Goal: Task Accomplishment & Management: Complete application form

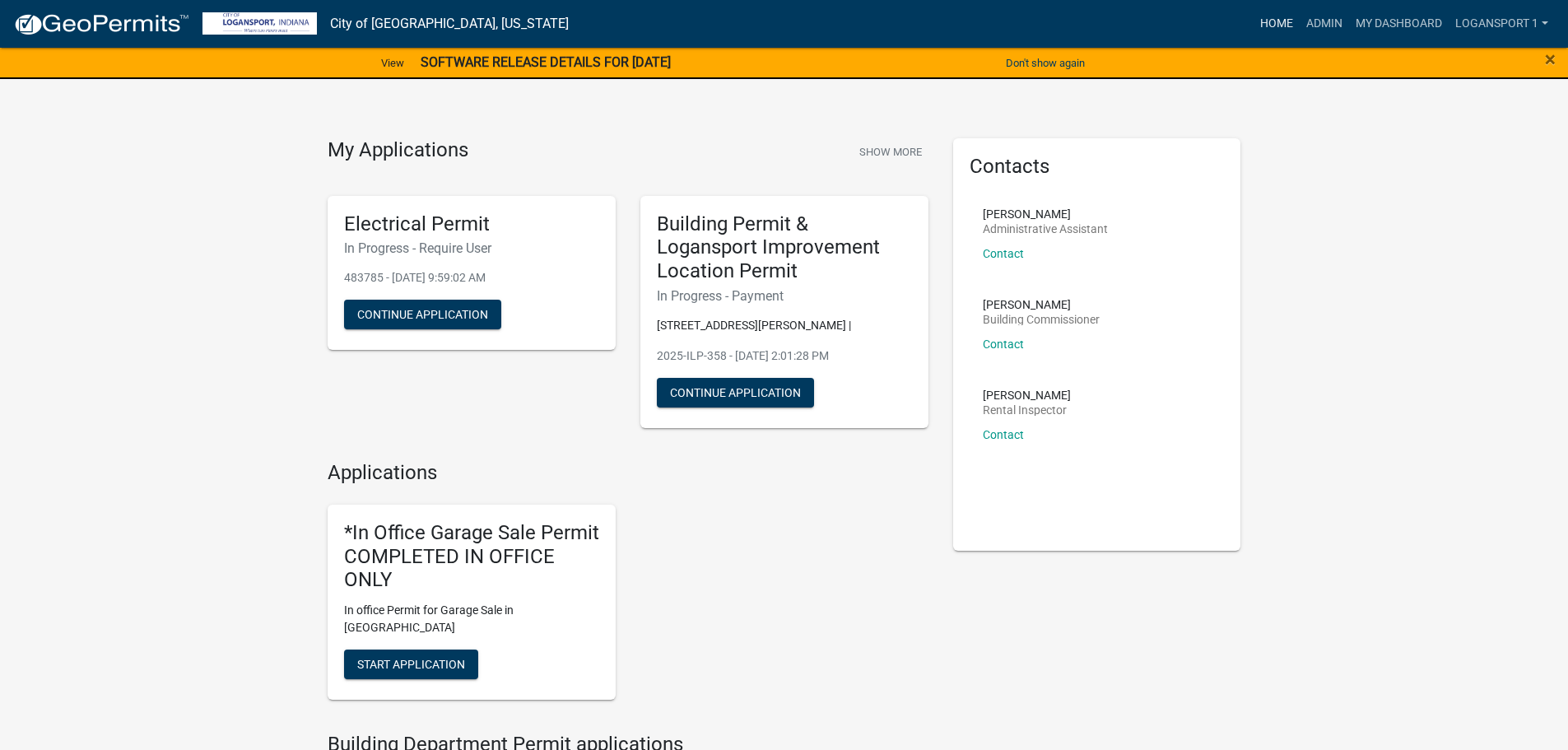
click at [1259, 24] on link "Home" at bounding box center [1277, 23] width 46 height 32
click at [1324, 20] on link "Admin" at bounding box center [1324, 23] width 50 height 32
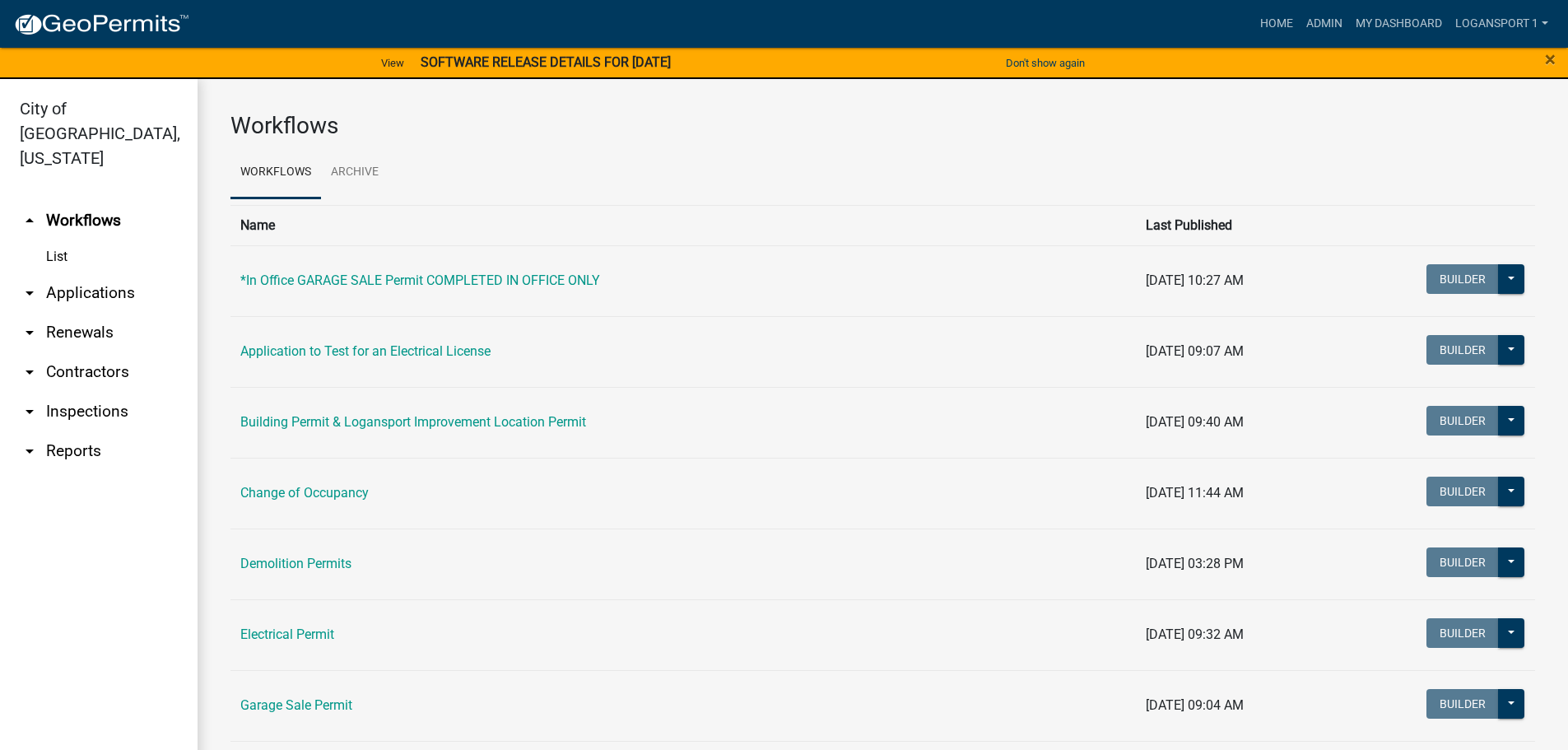
click at [60, 274] on link "arrow_drop_down Applications" at bounding box center [98, 293] width 198 height 40
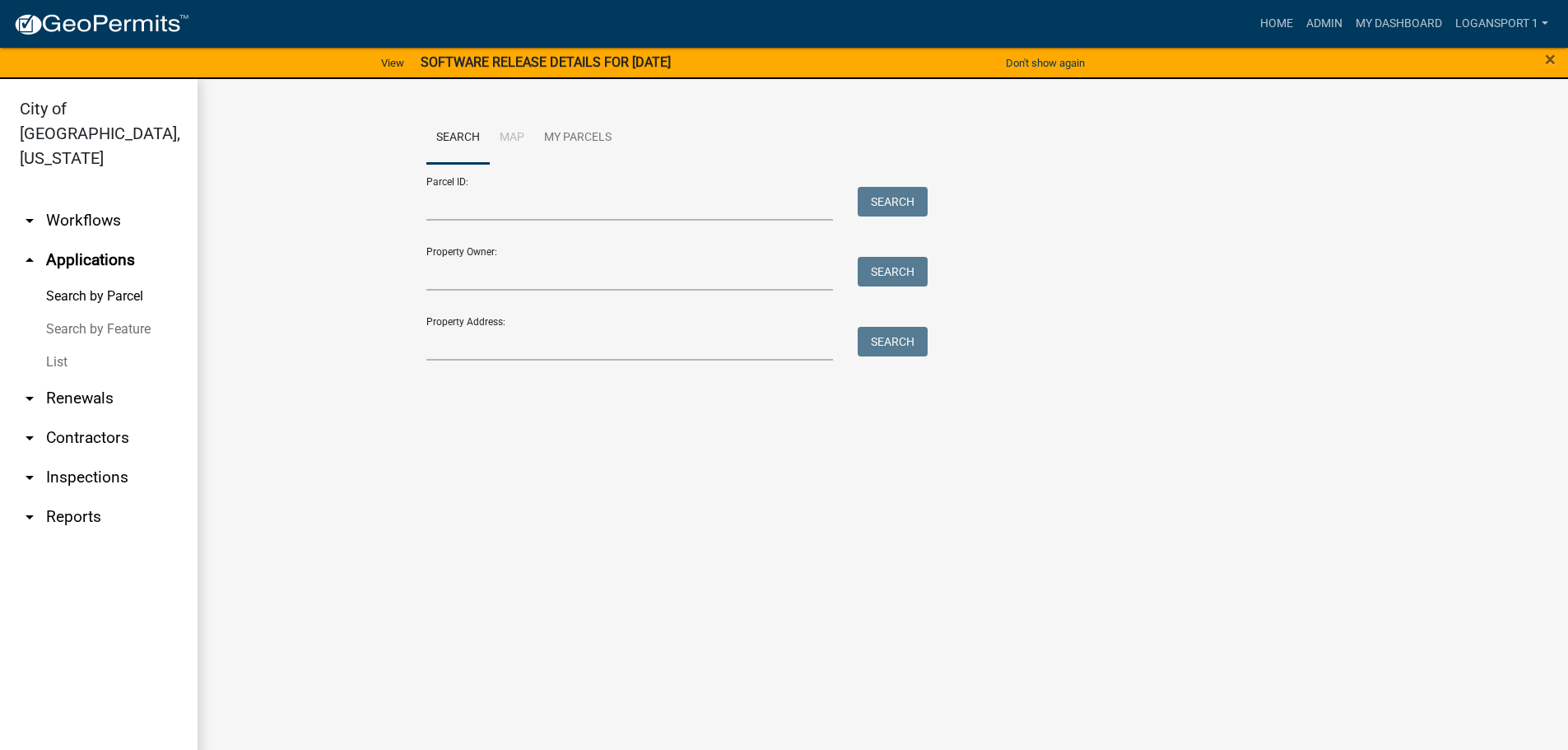
click at [48, 346] on link "List" at bounding box center [98, 362] width 198 height 32
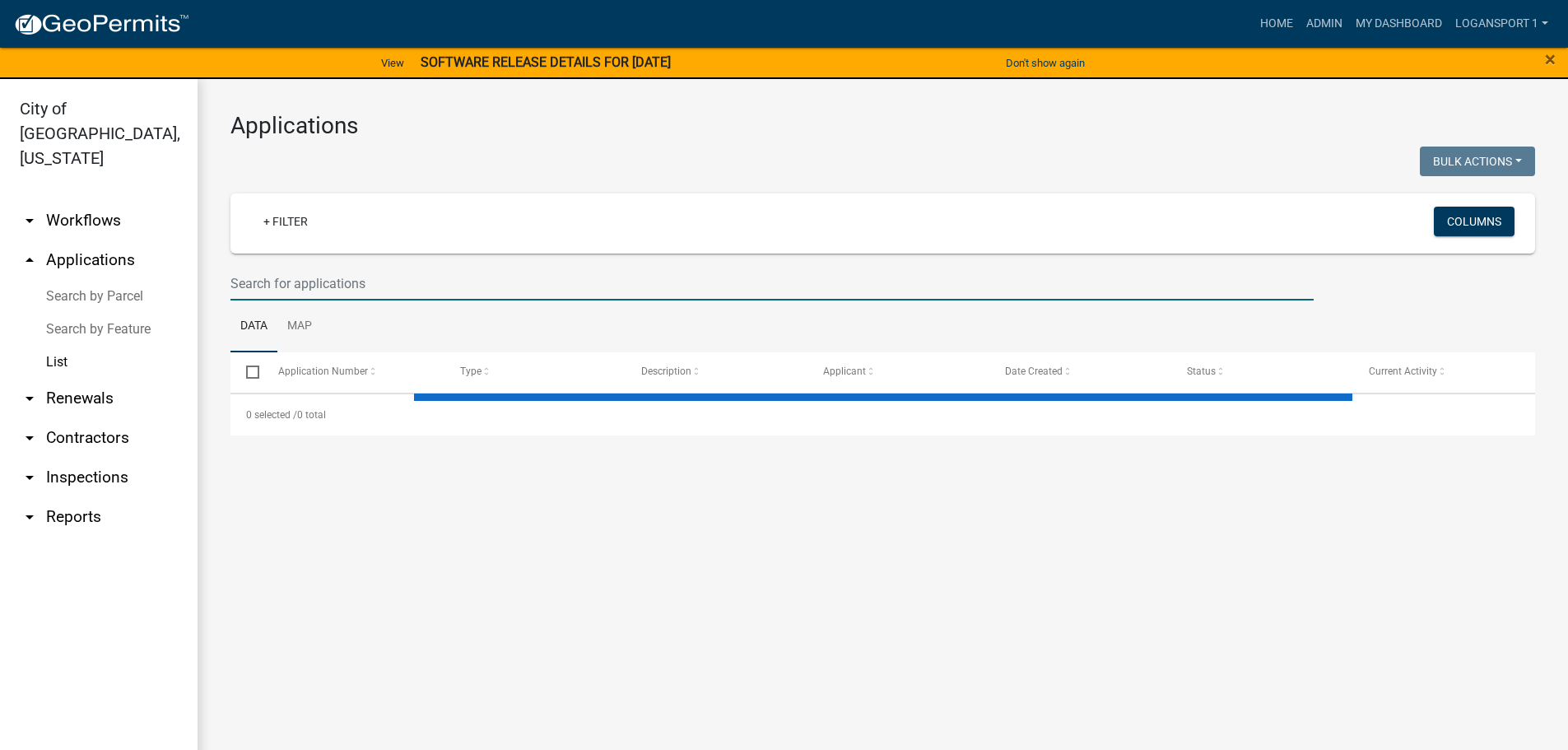
click at [272, 287] on input "text" at bounding box center [771, 283] width 1084 height 33
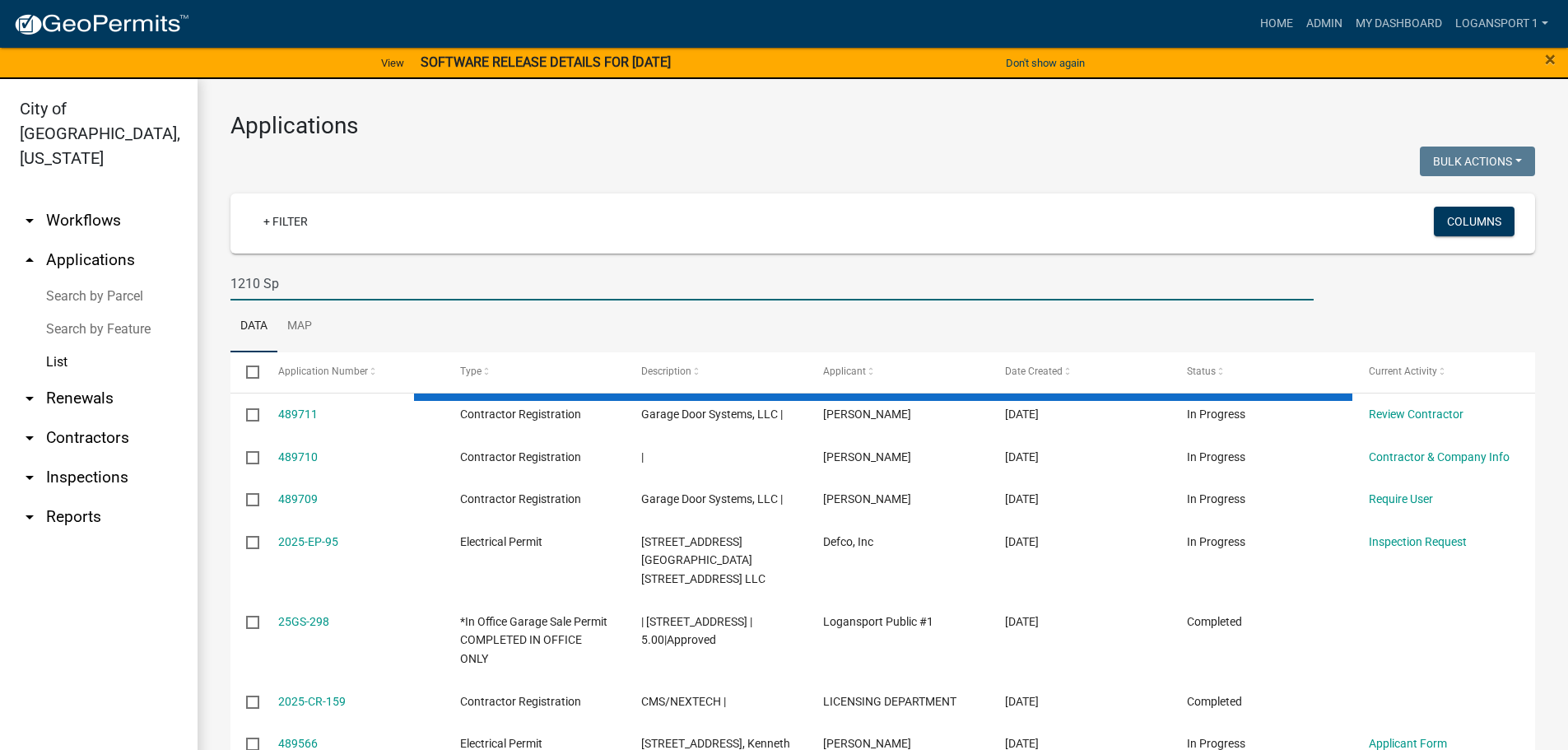
click at [312, 273] on input "1210 Sp" at bounding box center [771, 283] width 1084 height 33
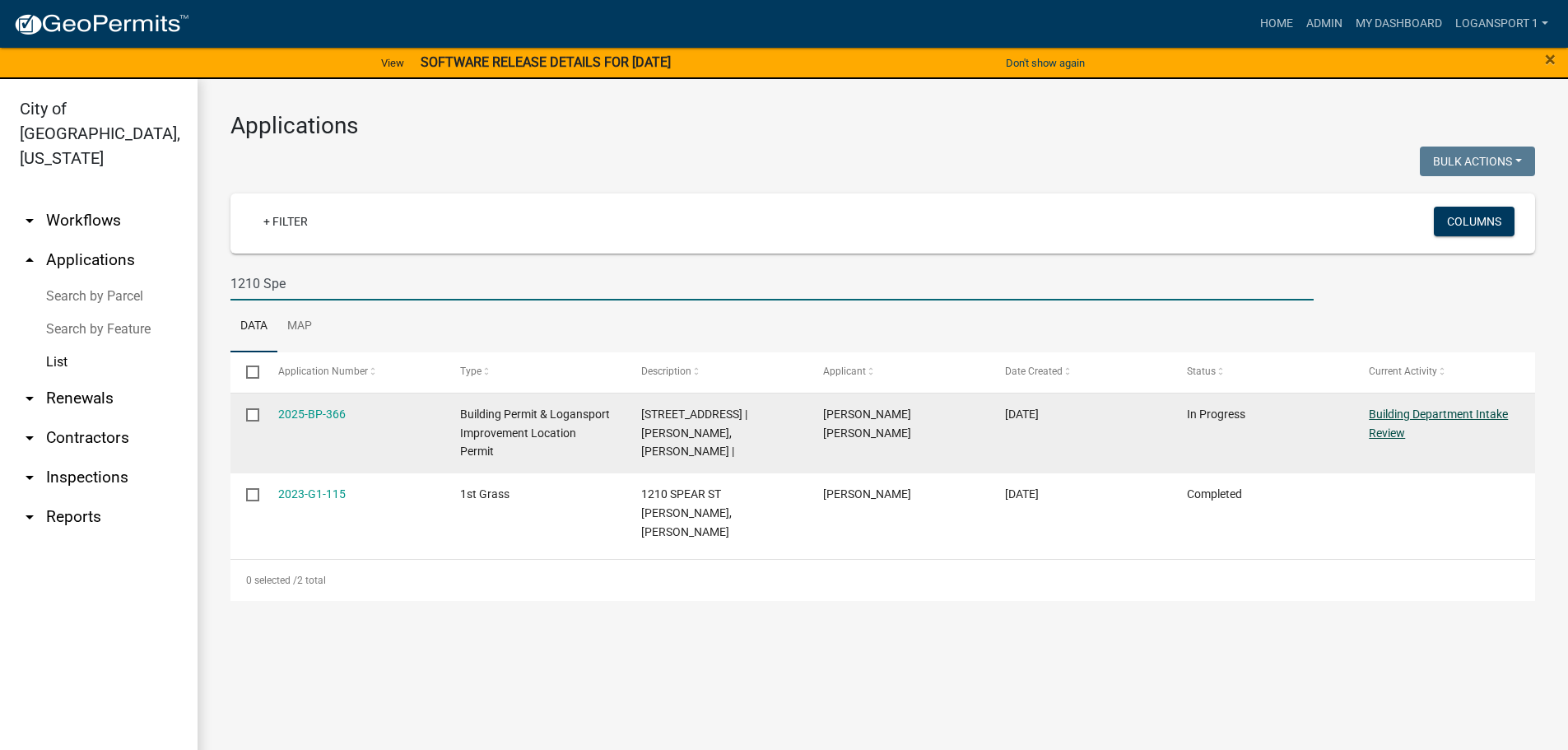
type input "1210 Spe"
click at [1456, 412] on link "Building Department Intake Review" at bounding box center [1438, 424] width 139 height 32
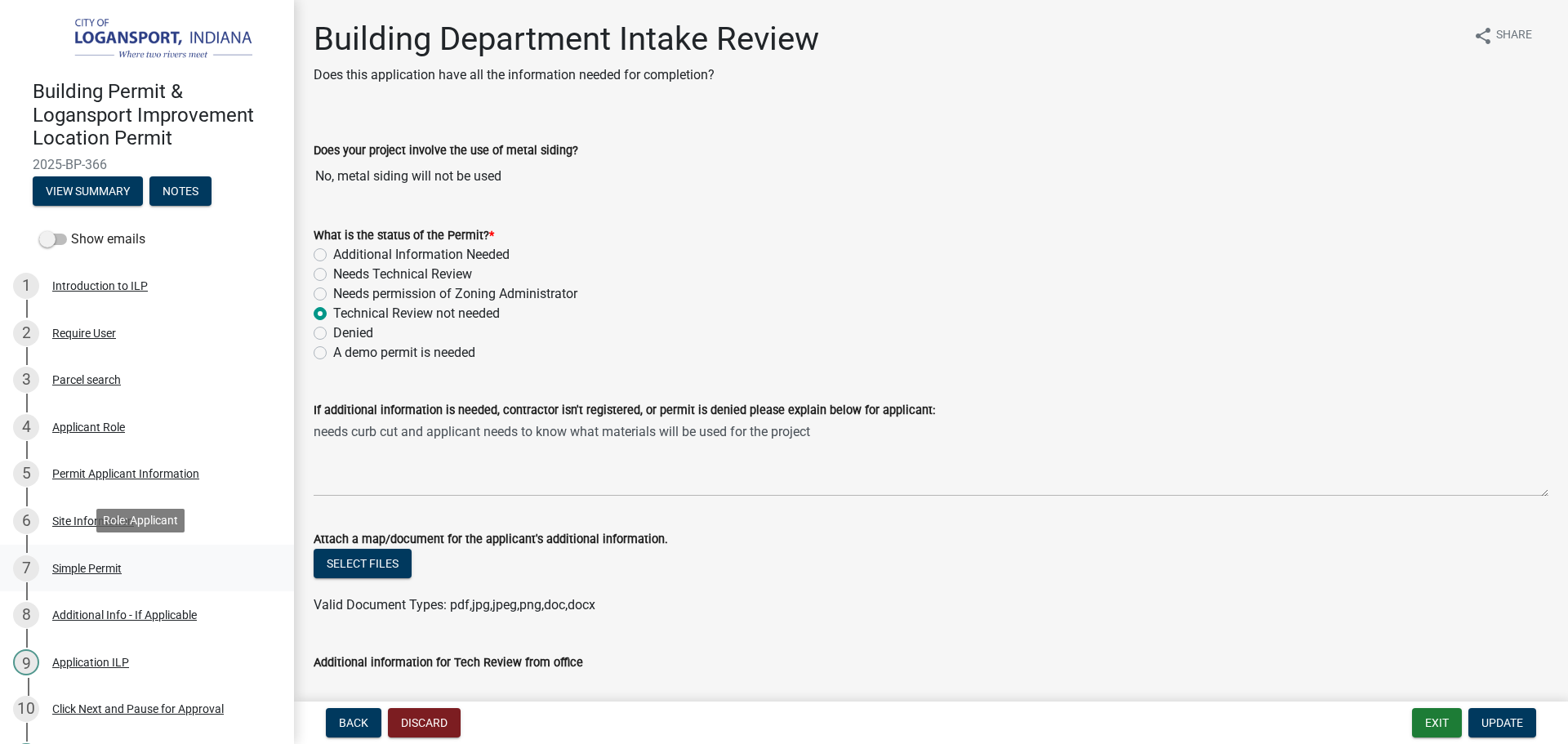
click at [107, 564] on div "Simple Permit" at bounding box center [87, 569] width 70 height 12
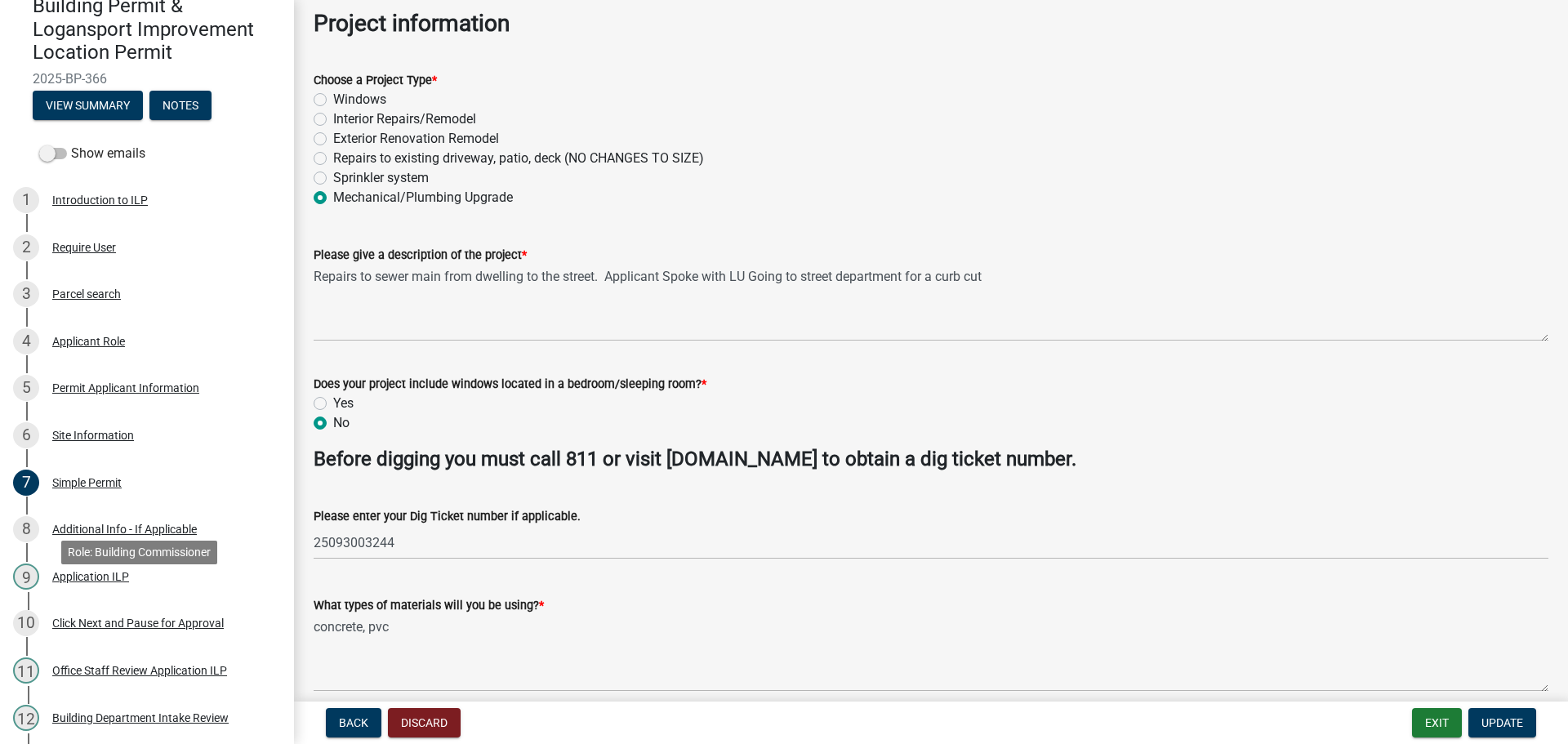
scroll to position [327, 0]
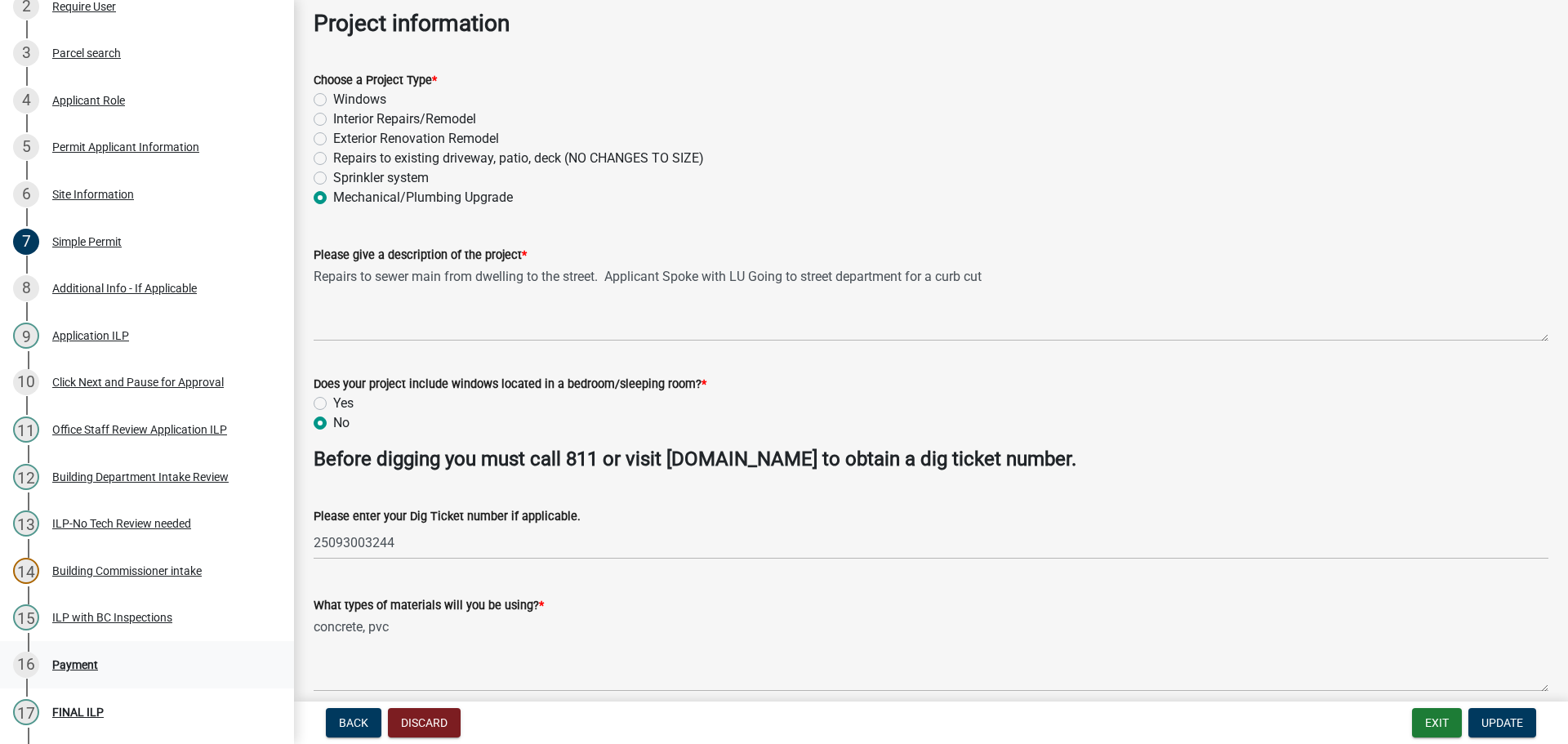
click at [83, 663] on div "Payment" at bounding box center [74, 664] width 46 height 12
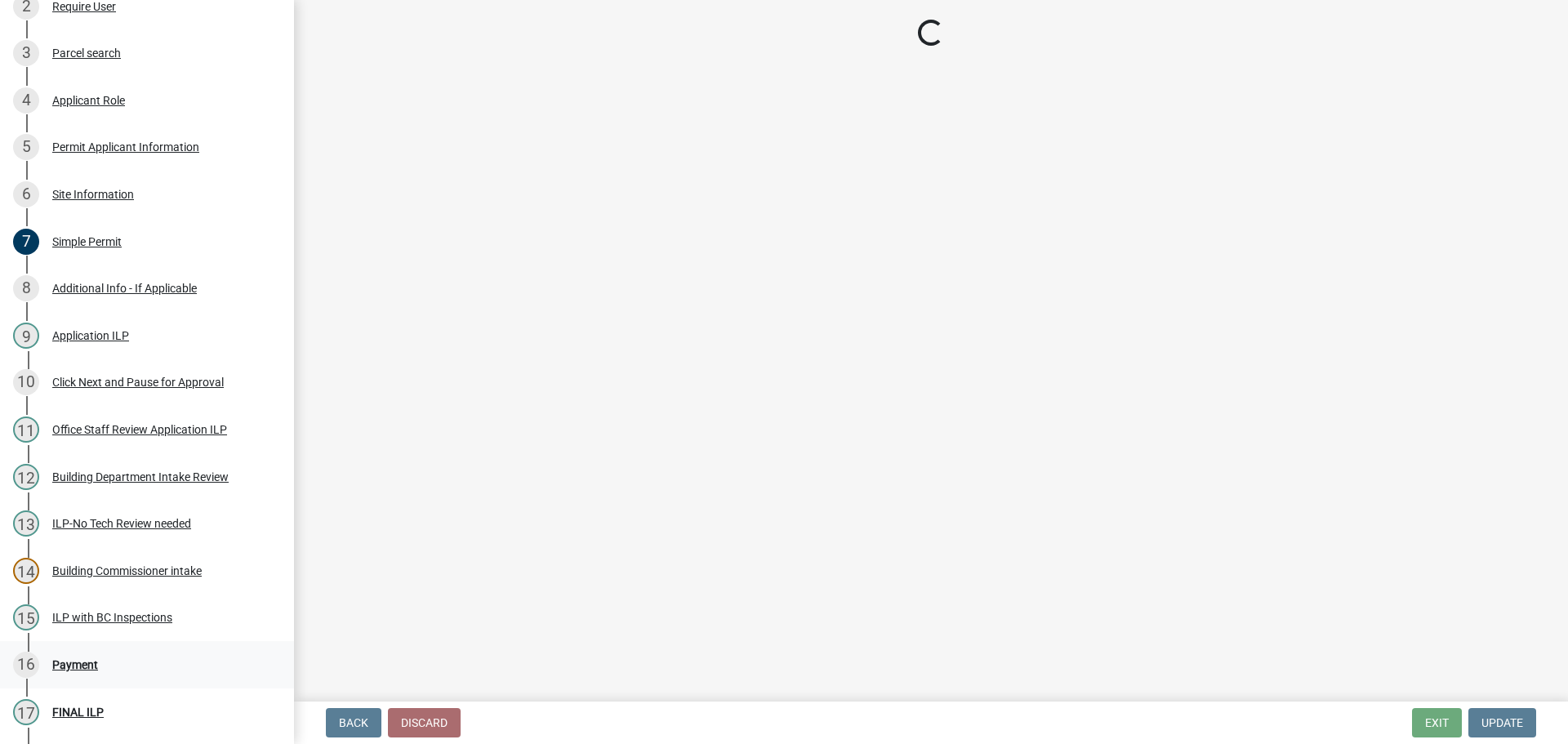
scroll to position [0, 0]
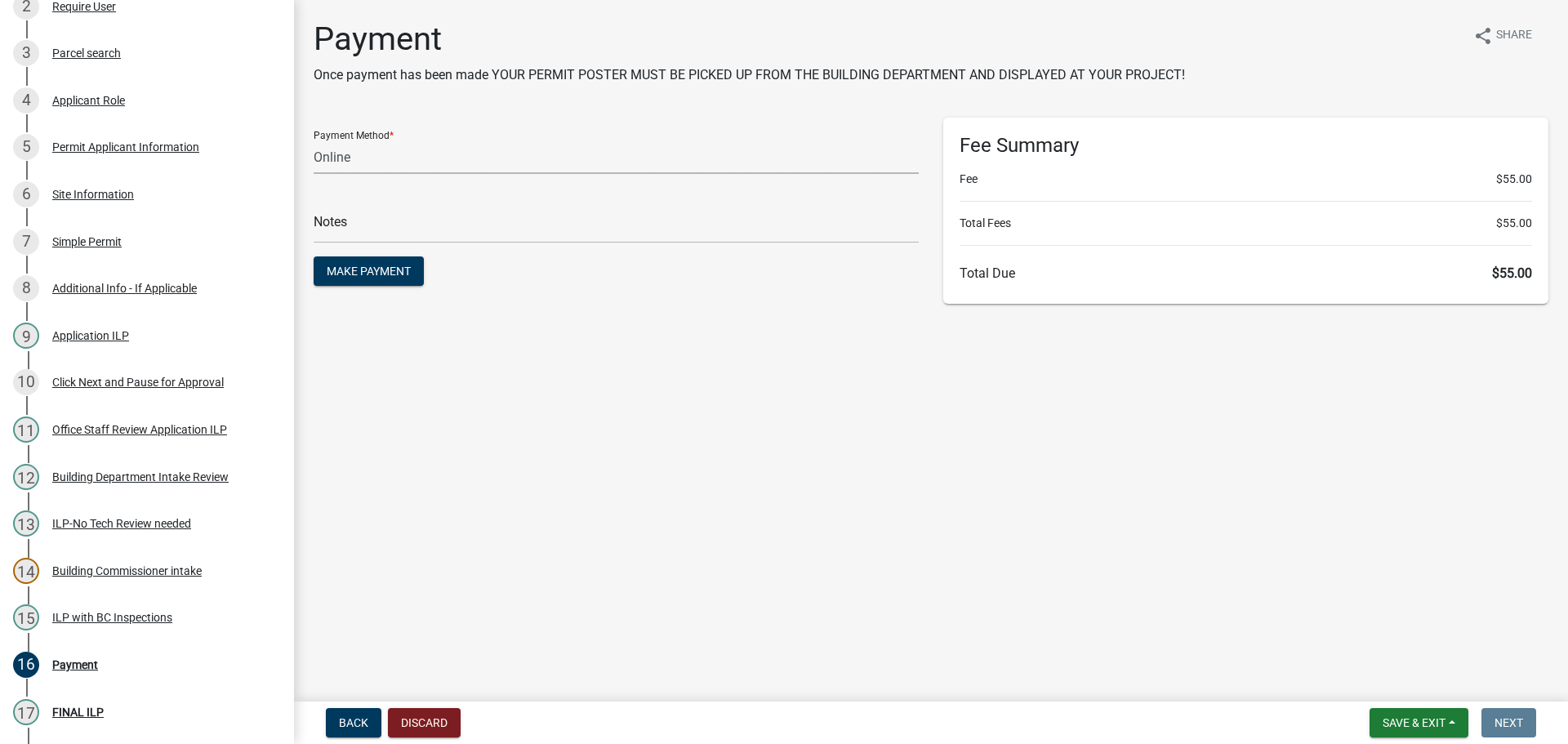
click at [372, 154] on select "Credit Card POS Check Cash Online" at bounding box center [616, 157] width 605 height 33
click at [406, 159] on select "Credit Card POS Check Cash Online" at bounding box center [616, 157] width 605 height 33
select select "2: 1"
click at [313, 141] on select "Credit Card POS Check Cash Online" at bounding box center [616, 157] width 605 height 33
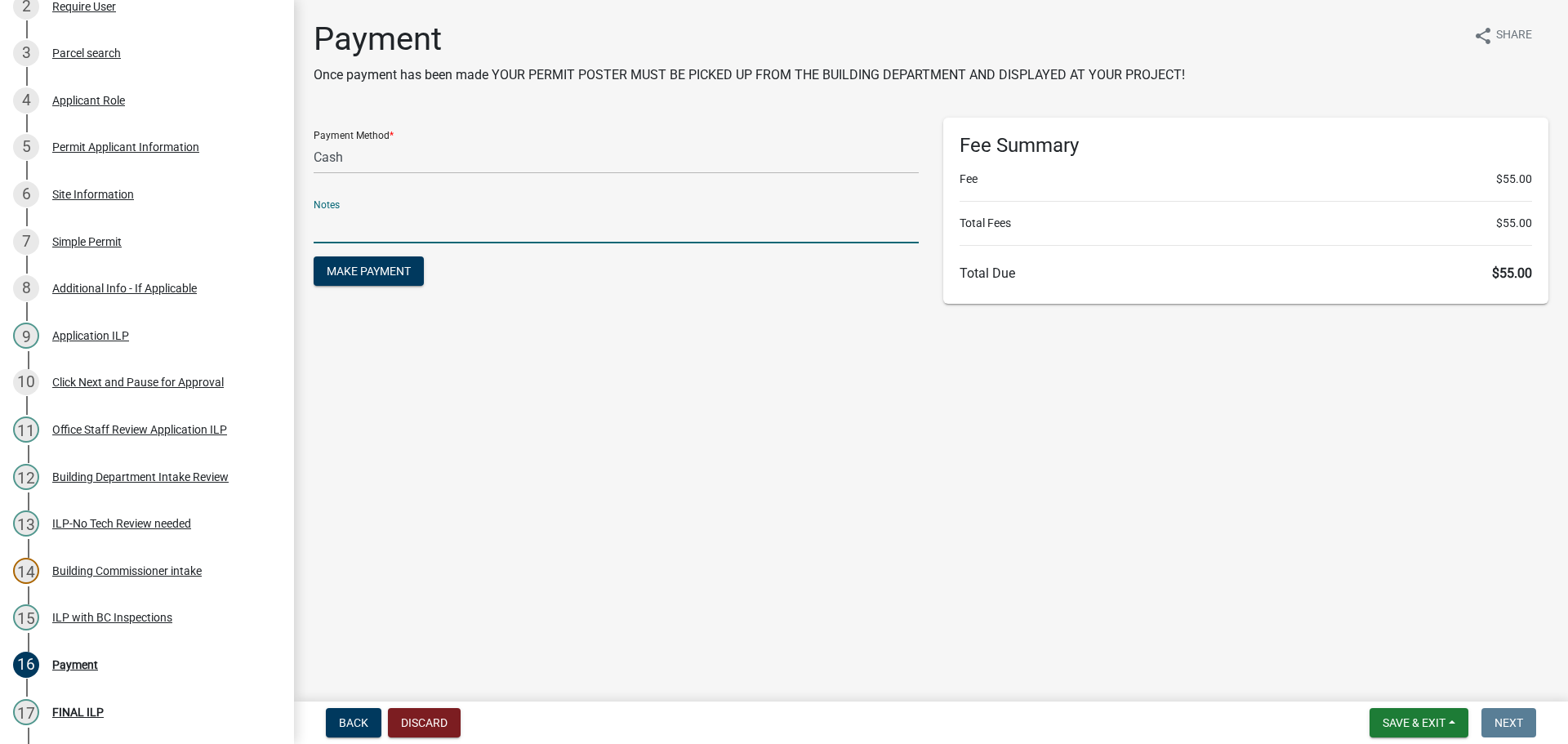
click at [405, 228] on input "text" at bounding box center [616, 226] width 605 height 33
type input "118433"
click at [313, 256] on button "Make Payment" at bounding box center [368, 270] width 110 height 30
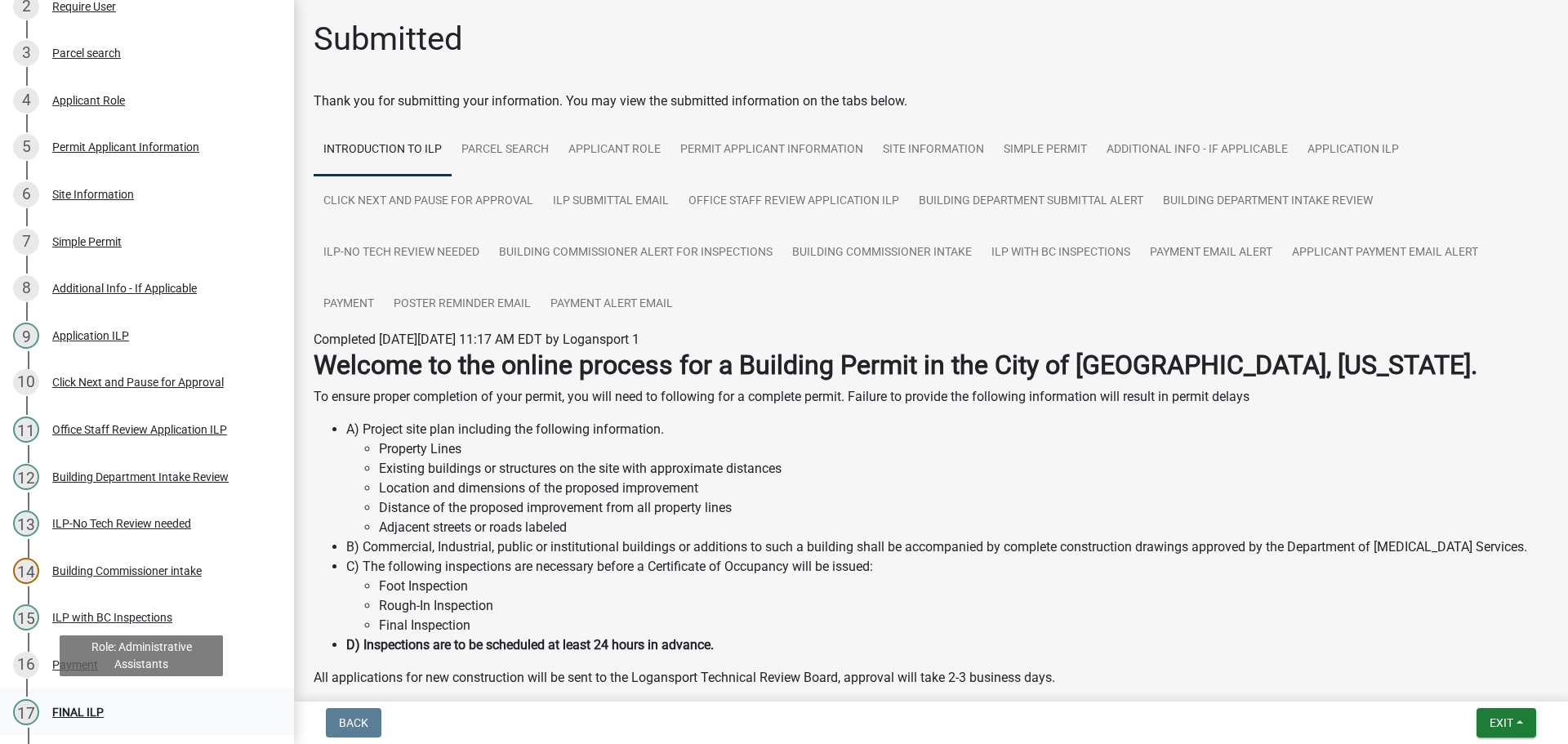
click at [87, 712] on div "FINAL ILP" at bounding box center [77, 712] width 51 height 12
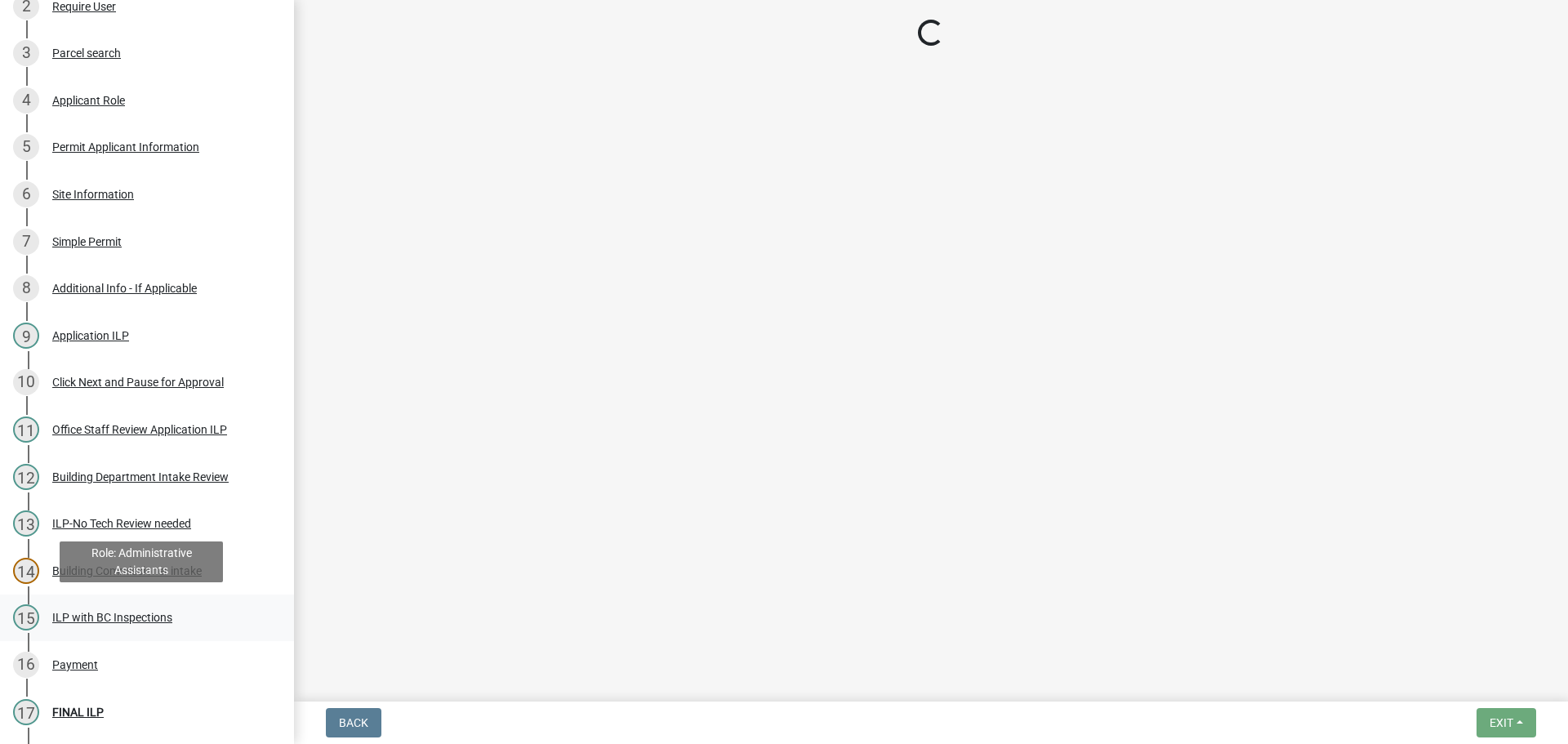
scroll to position [515, 0]
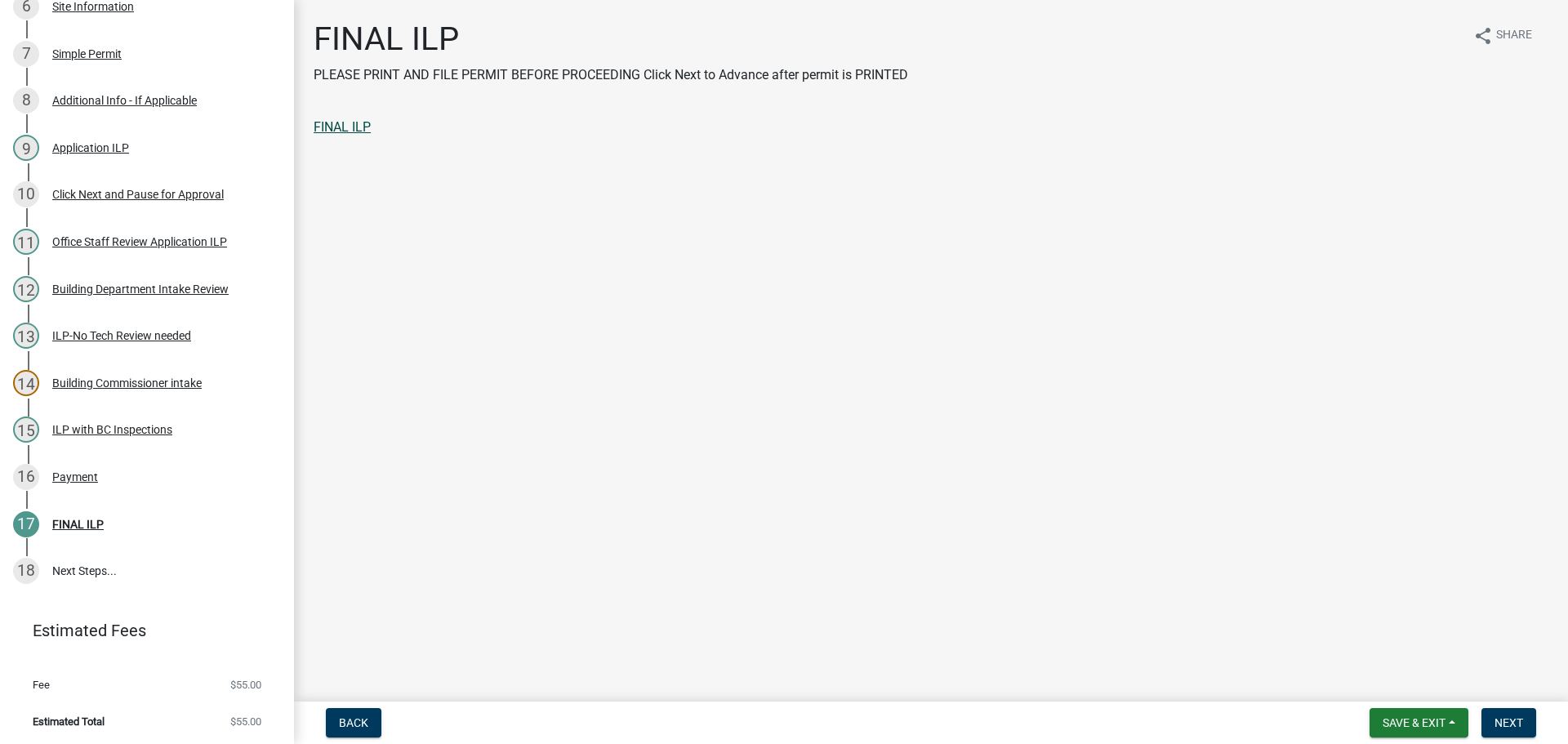
click at [333, 134] on link "FINAL ILP" at bounding box center [342, 126] width 57 height 15
click at [1503, 719] on span "Next" at bounding box center [1509, 723] width 29 height 13
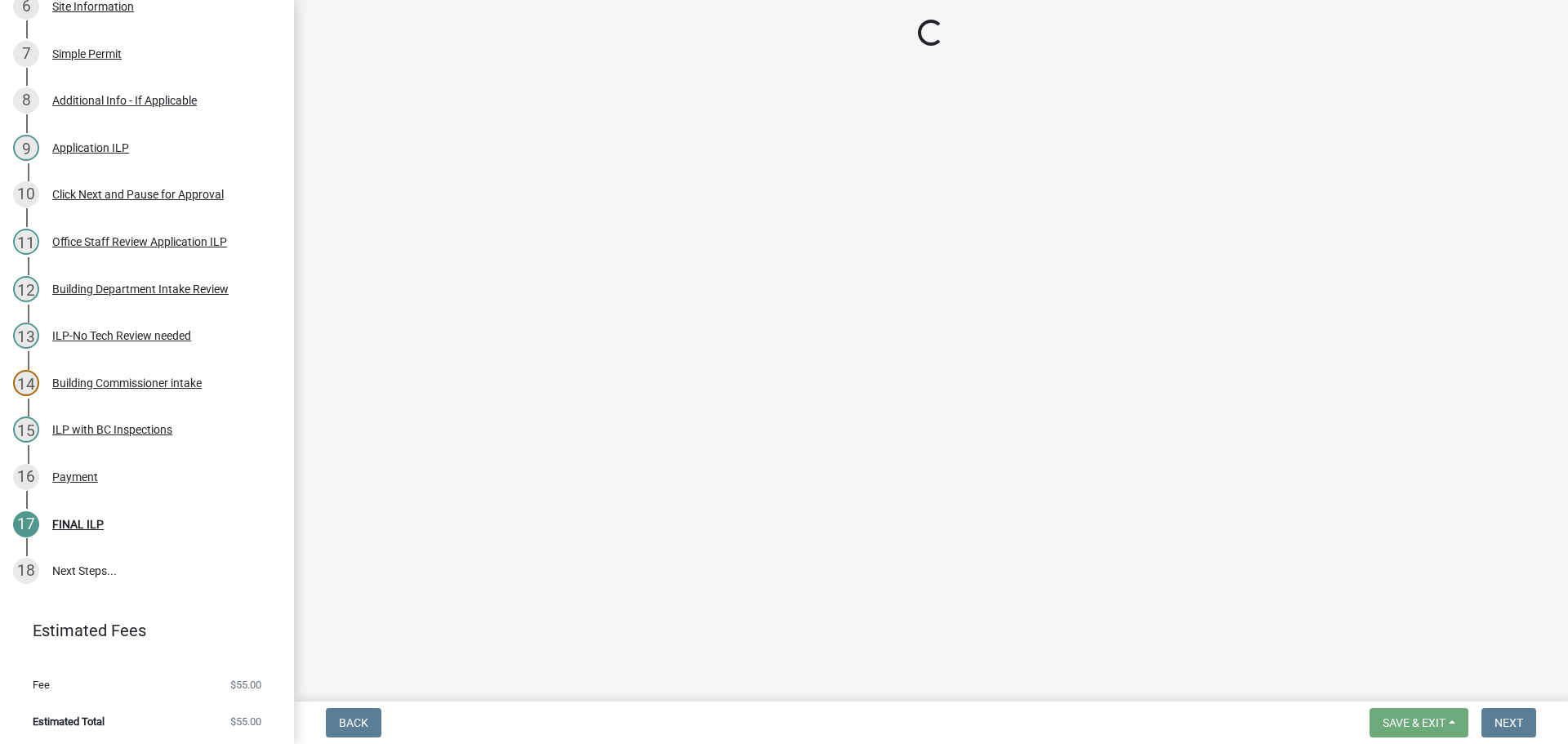
scroll to position [656, 0]
